Goal: Information Seeking & Learning: Learn about a topic

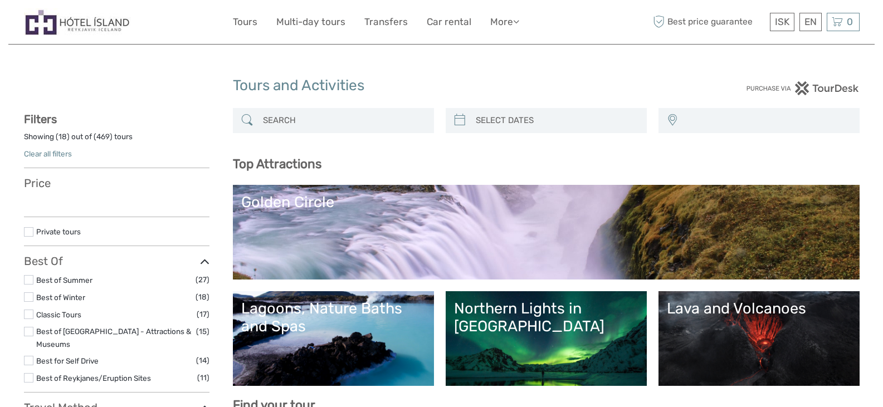
select select
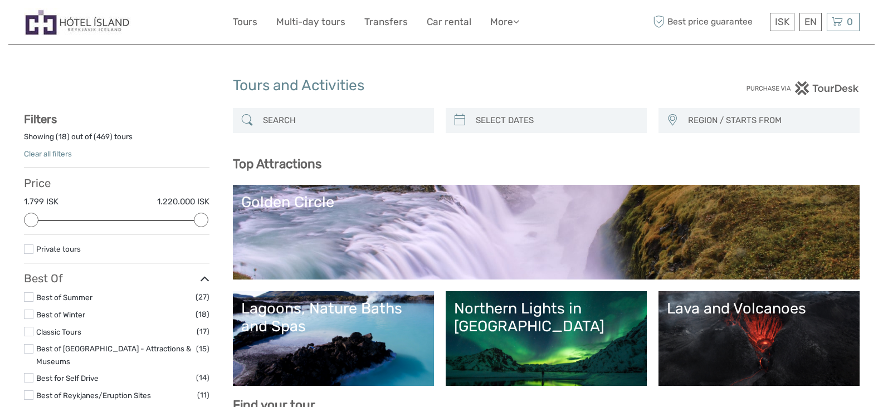
click at [290, 122] on input "search" at bounding box center [343, 120] width 170 height 19
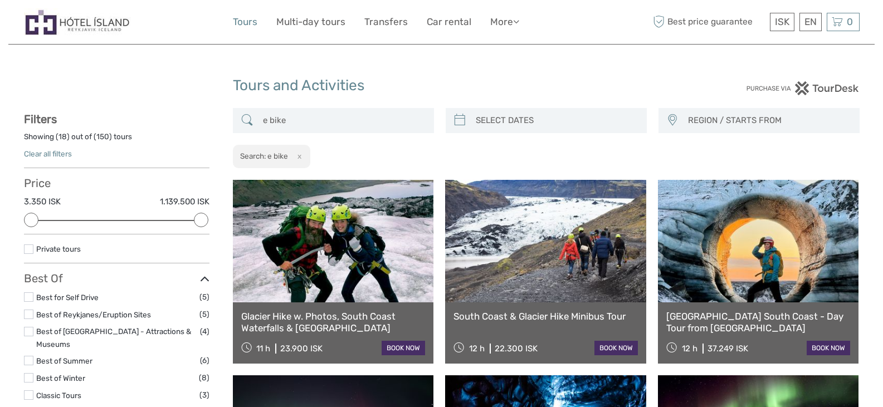
type input "e bike"
click at [248, 25] on link "Tours" at bounding box center [245, 22] width 25 height 16
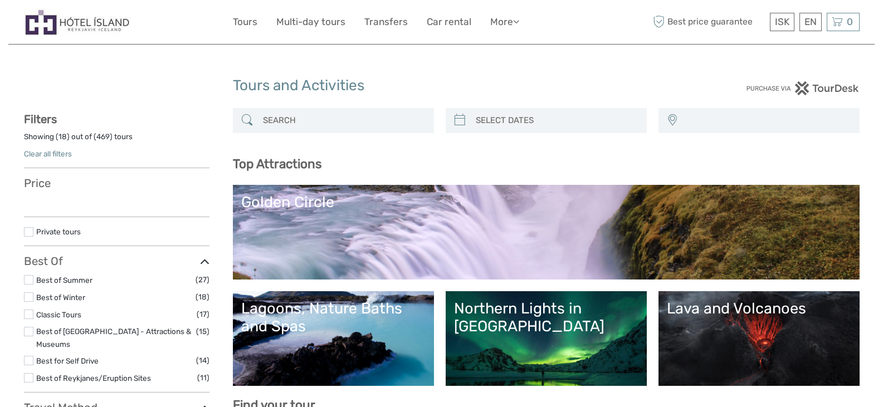
select select
